Goal: Browse casually

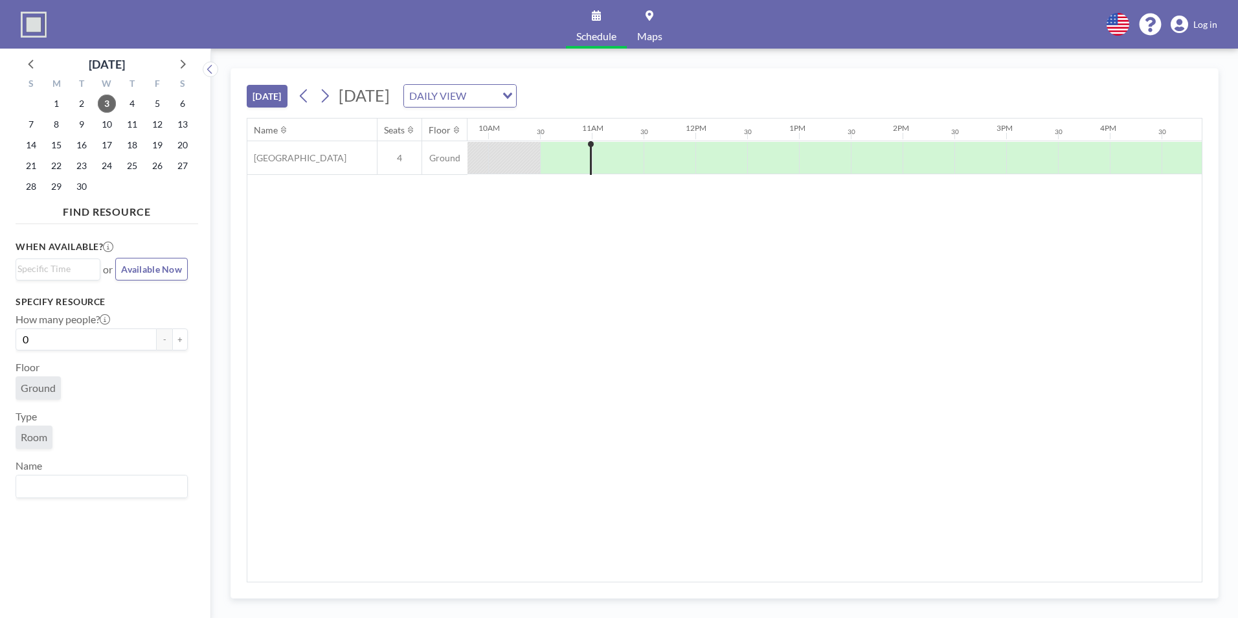
scroll to position [0, 1036]
click at [306, 91] on icon at bounding box center [304, 95] width 12 height 19
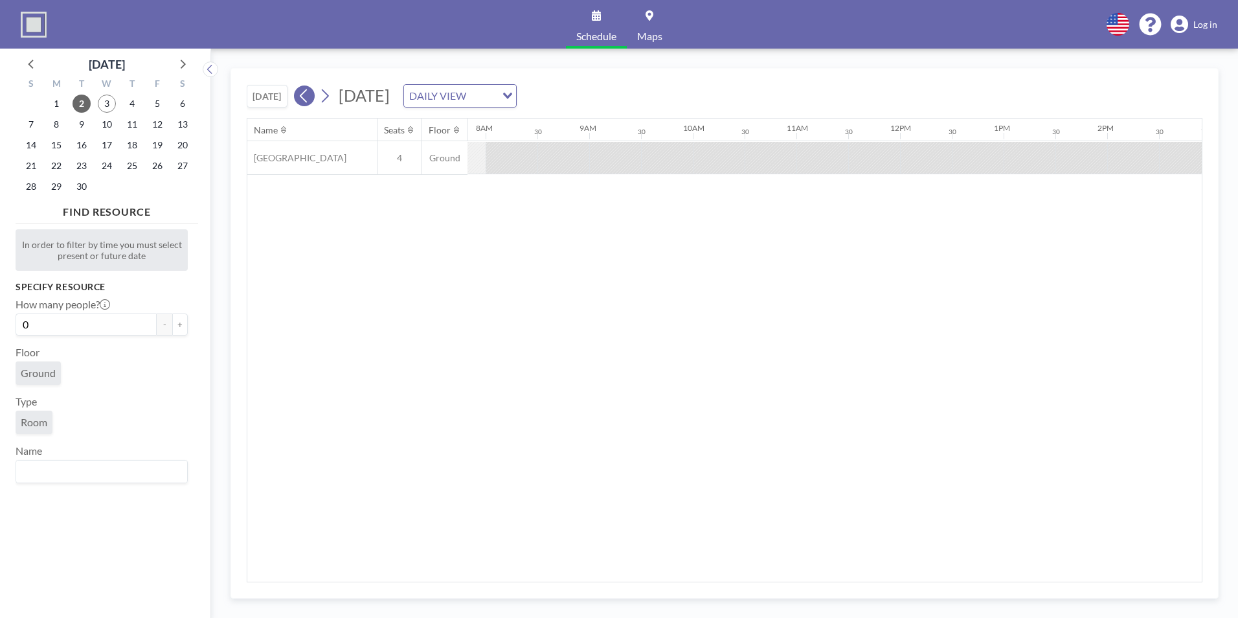
scroll to position [0, 829]
click at [306, 91] on icon at bounding box center [304, 95] width 12 height 19
click at [328, 94] on icon at bounding box center [325, 96] width 7 height 14
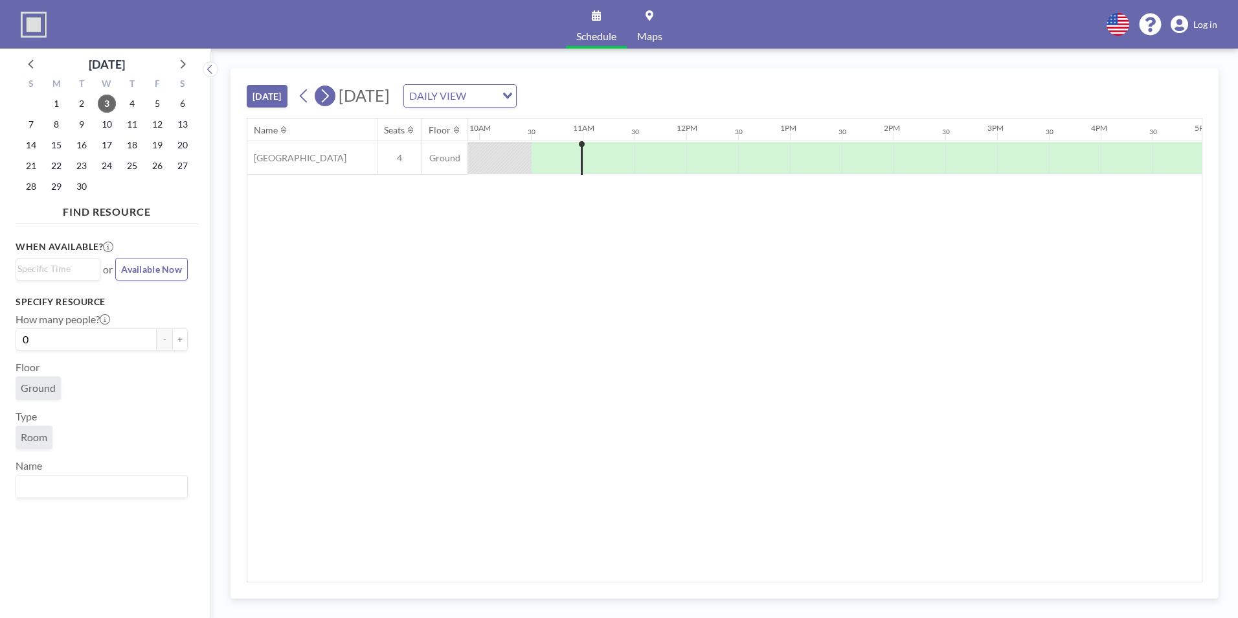
scroll to position [0, 1036]
click at [328, 94] on icon at bounding box center [325, 96] width 7 height 14
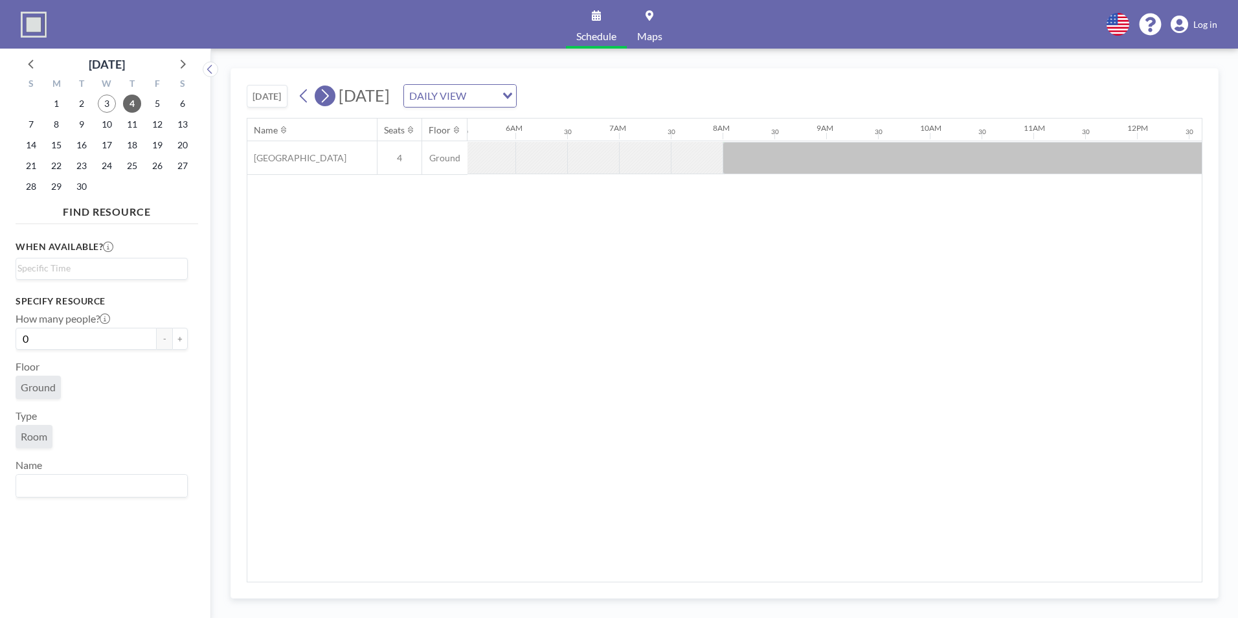
scroll to position [0, 829]
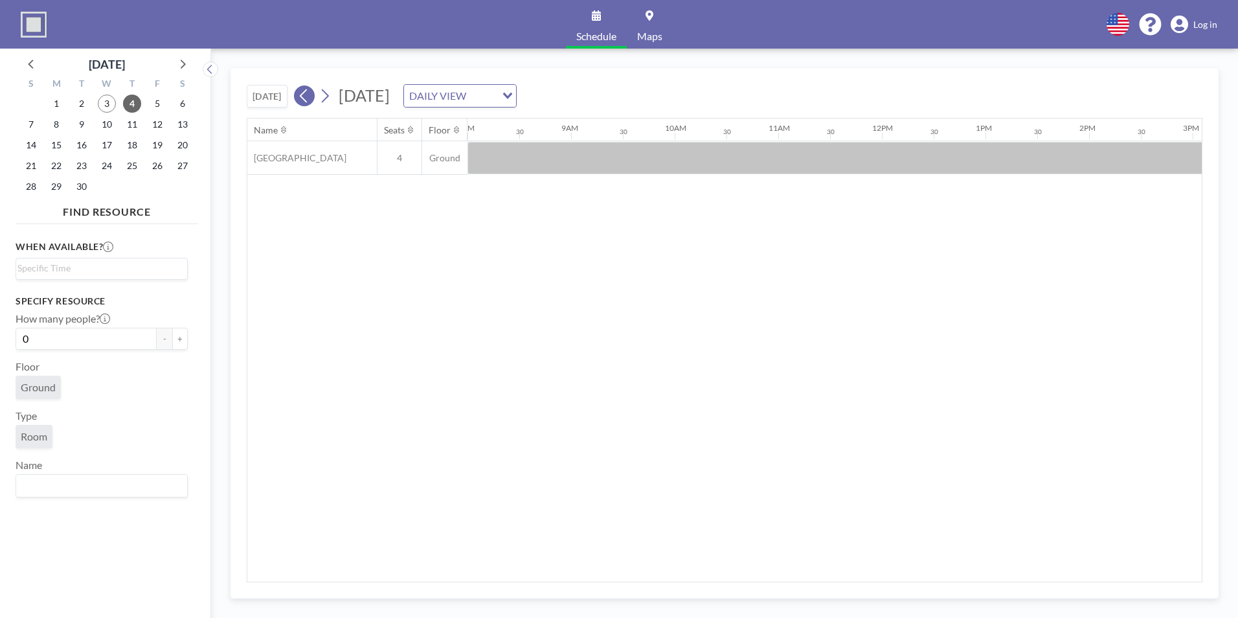
click at [309, 94] on icon at bounding box center [304, 95] width 12 height 19
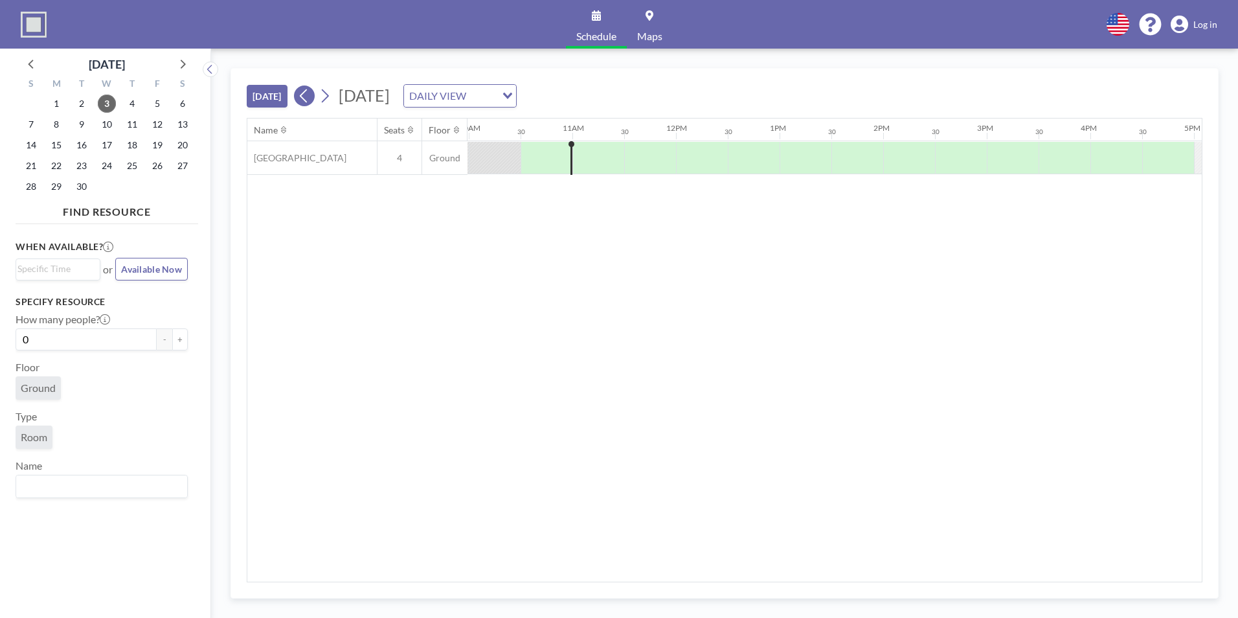
scroll to position [0, 1036]
click at [331, 96] on icon at bounding box center [325, 95] width 12 height 19
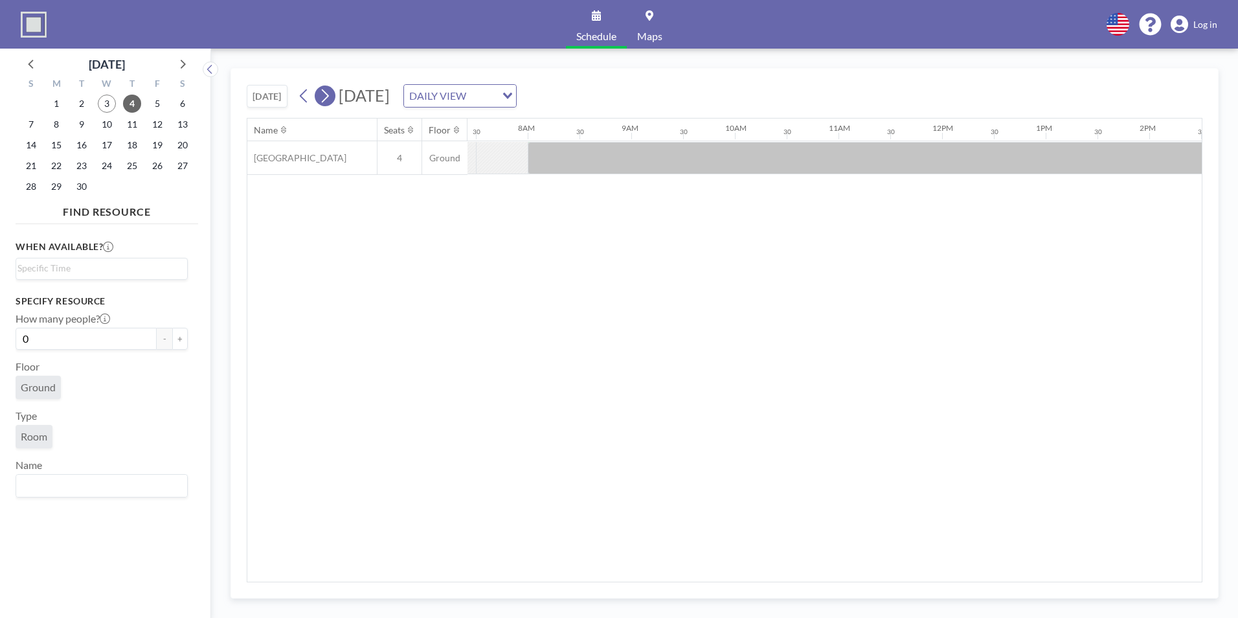
scroll to position [0, 829]
click at [331, 96] on icon at bounding box center [325, 95] width 12 height 19
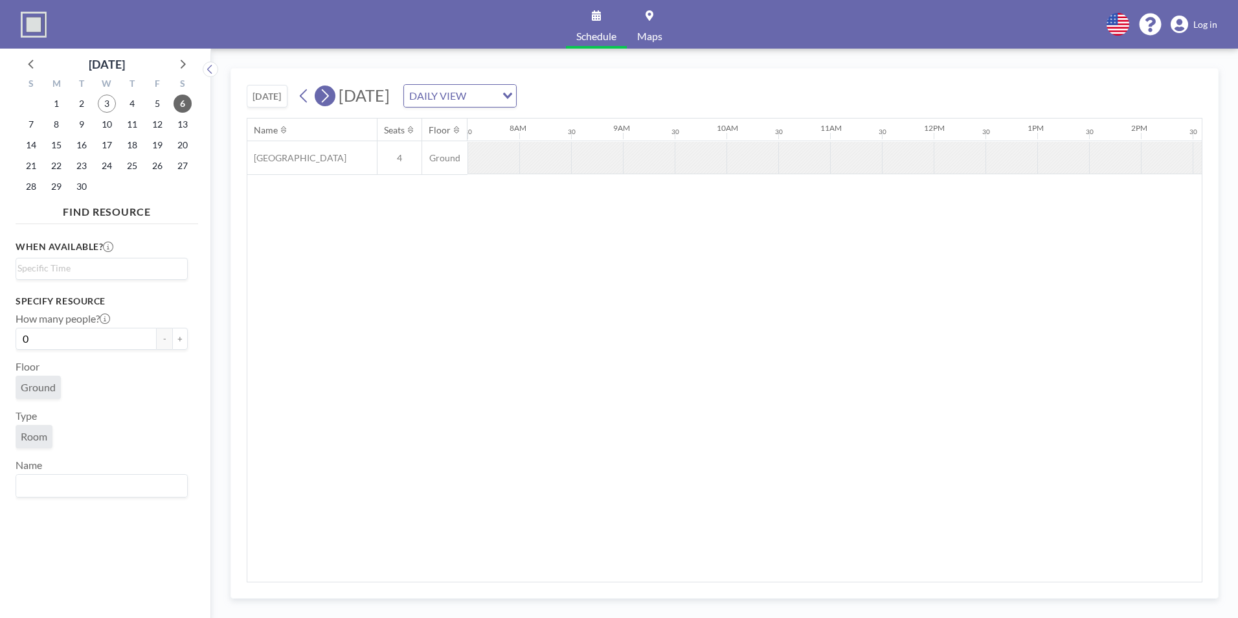
click at [331, 96] on icon at bounding box center [325, 95] width 12 height 19
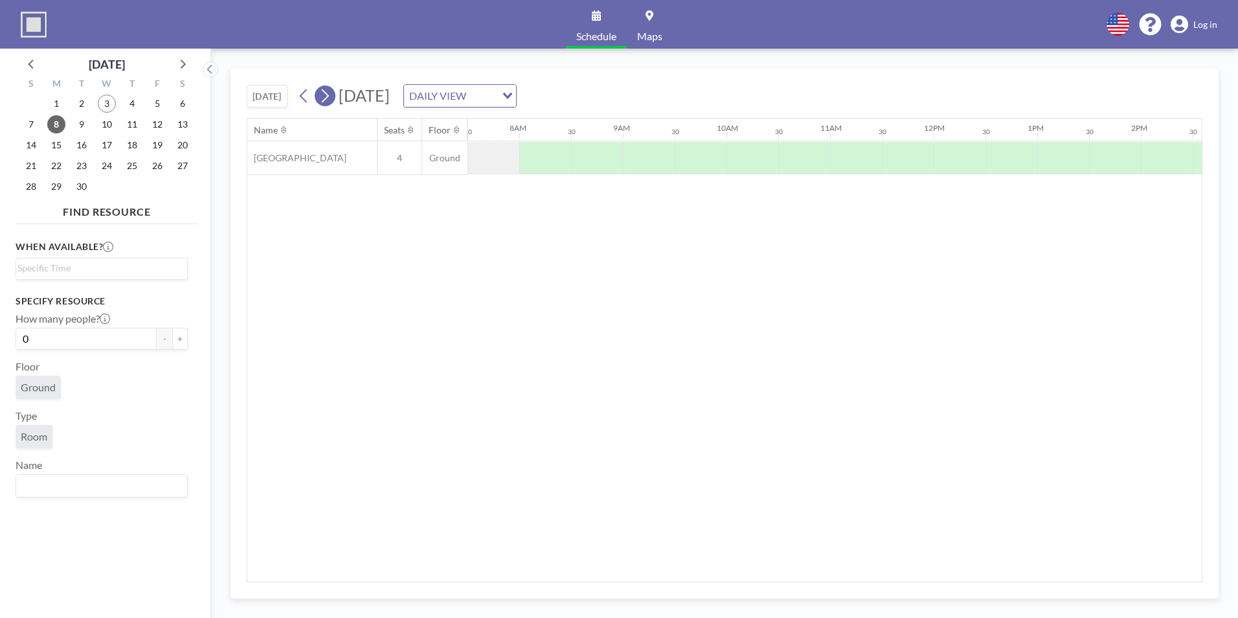
click at [331, 96] on icon at bounding box center [325, 95] width 12 height 19
